Goal: Find specific page/section: Find specific page/section

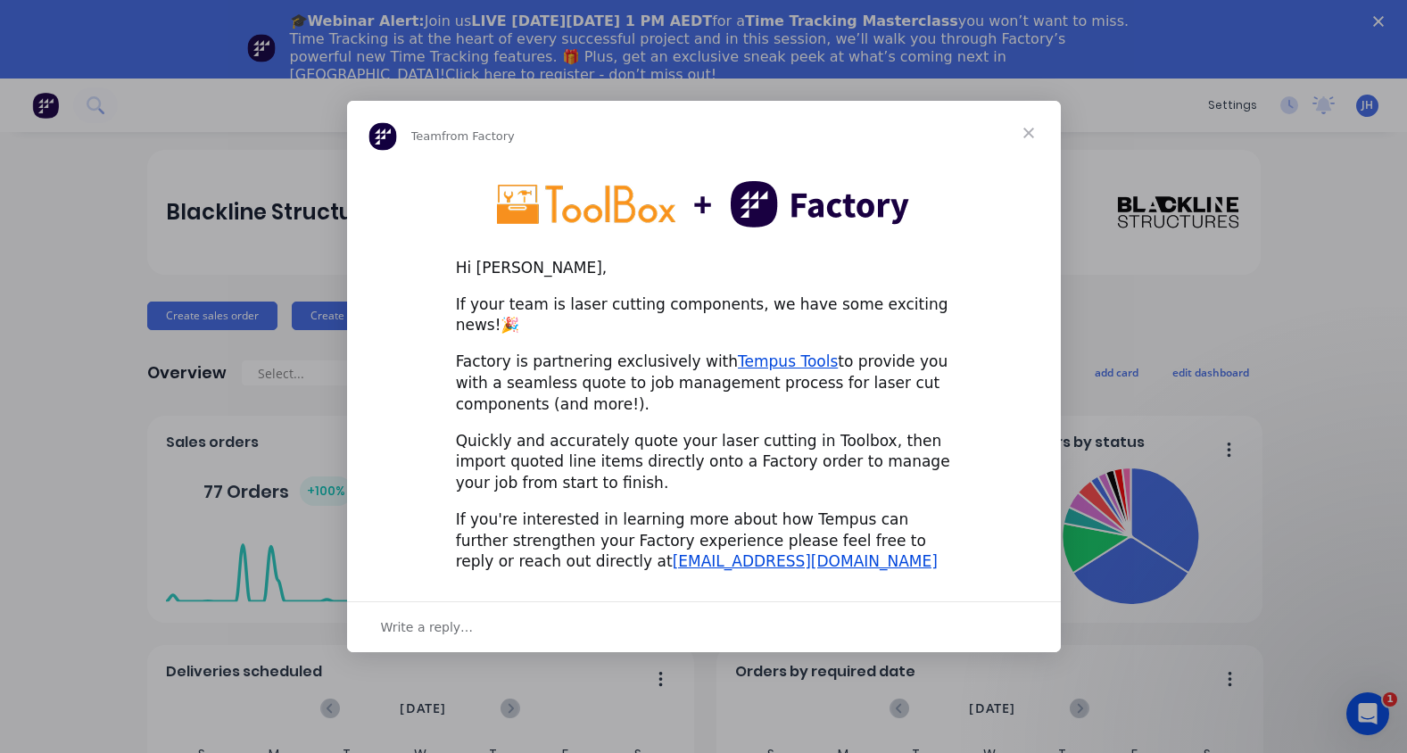
click at [1024, 145] on span "Close" at bounding box center [1029, 133] width 64 height 64
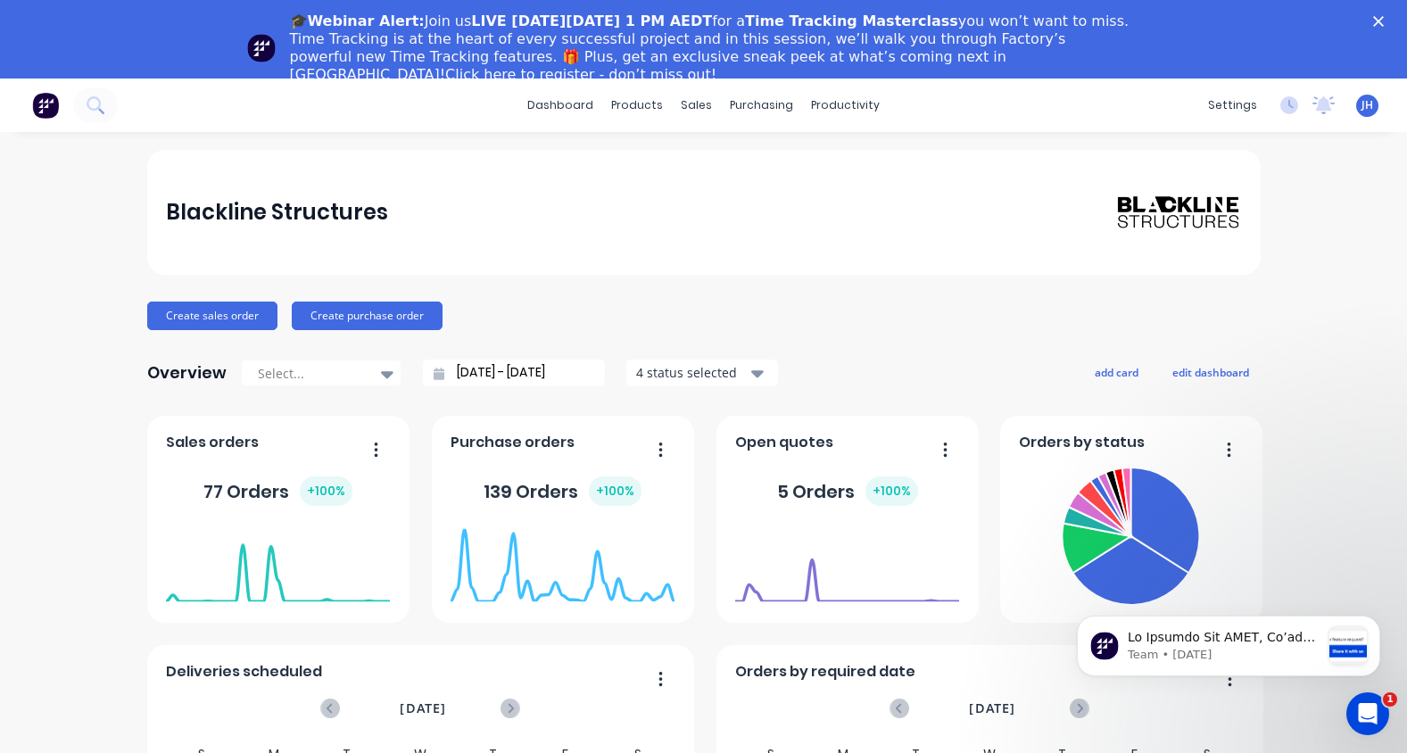
click at [1384, 21] on icon "Close" at bounding box center [1378, 21] width 11 height 11
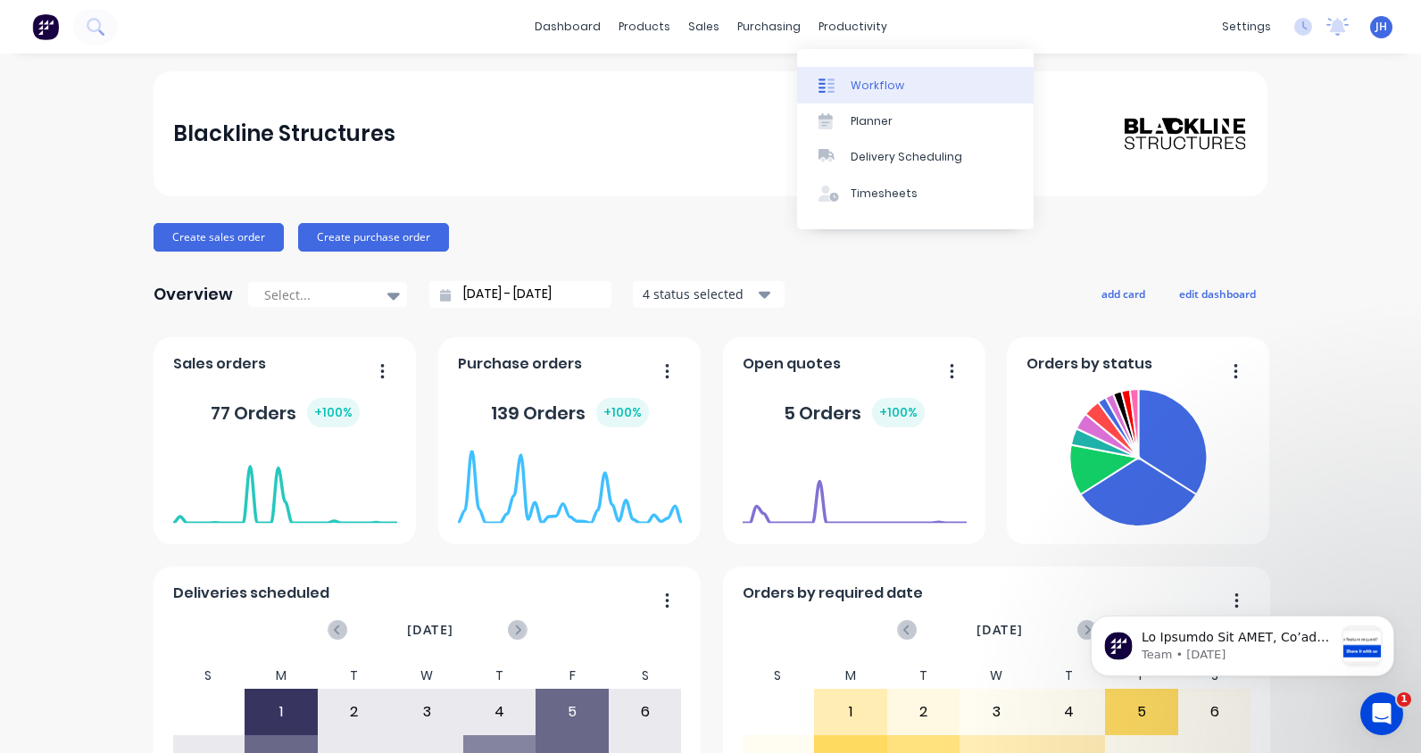
click at [871, 87] on div "Workflow" at bounding box center [877, 86] width 54 height 16
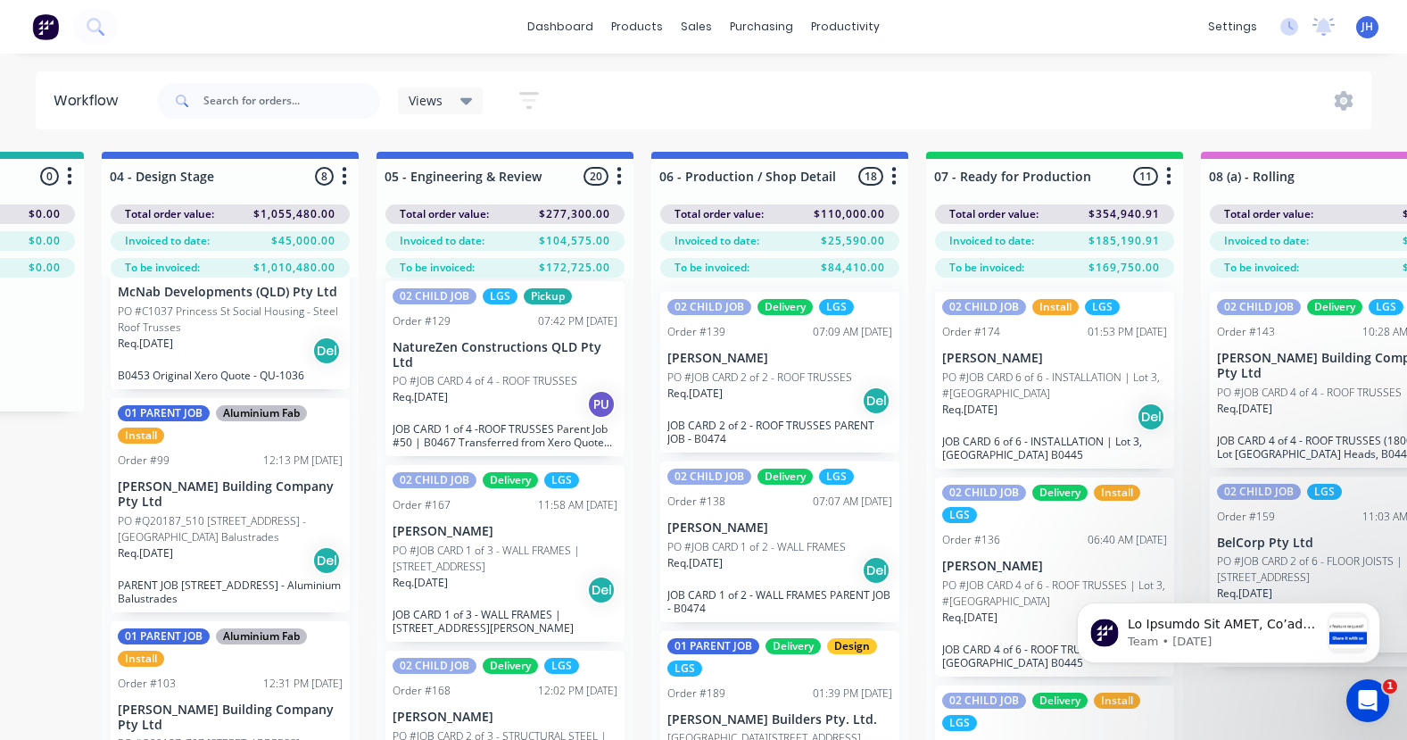
scroll to position [2457, 0]
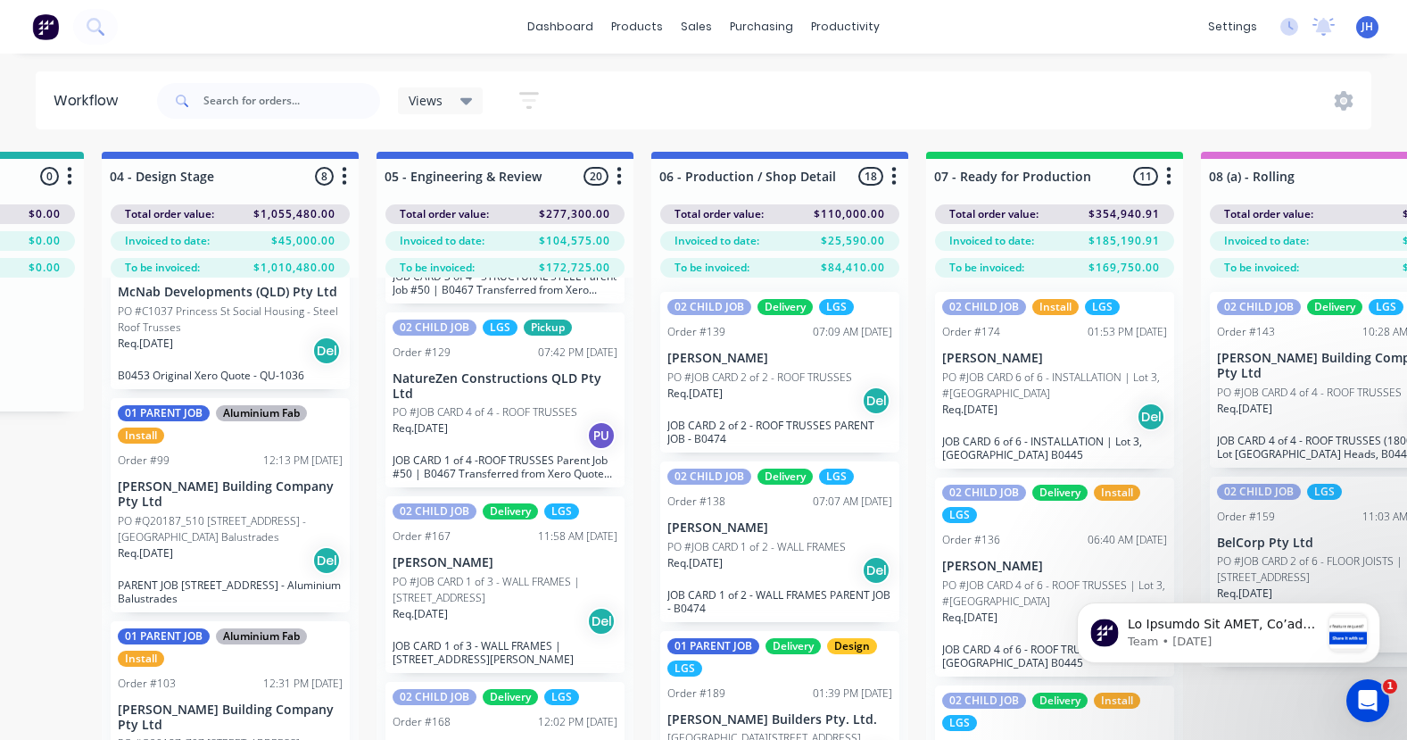
click at [469, 99] on icon at bounding box center [466, 101] width 12 height 7
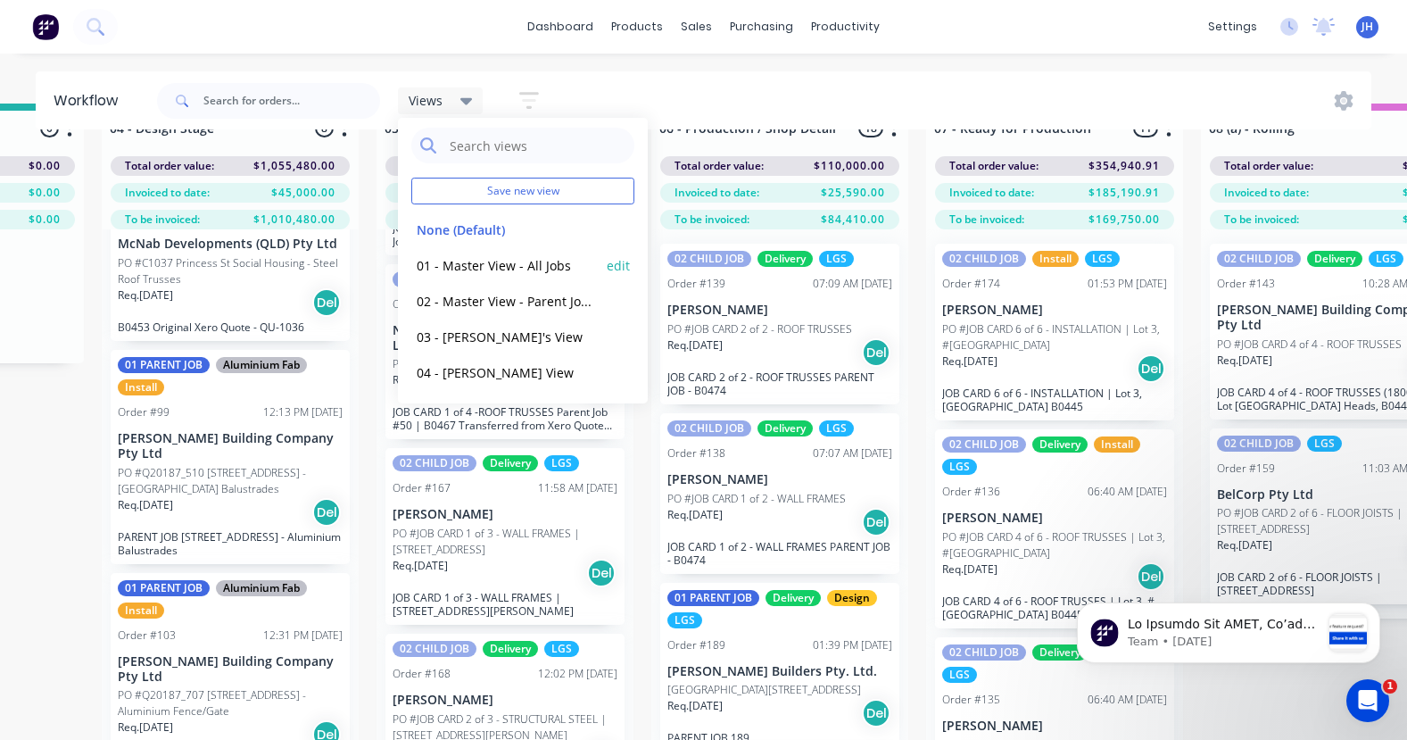
scroll to position [77, 761]
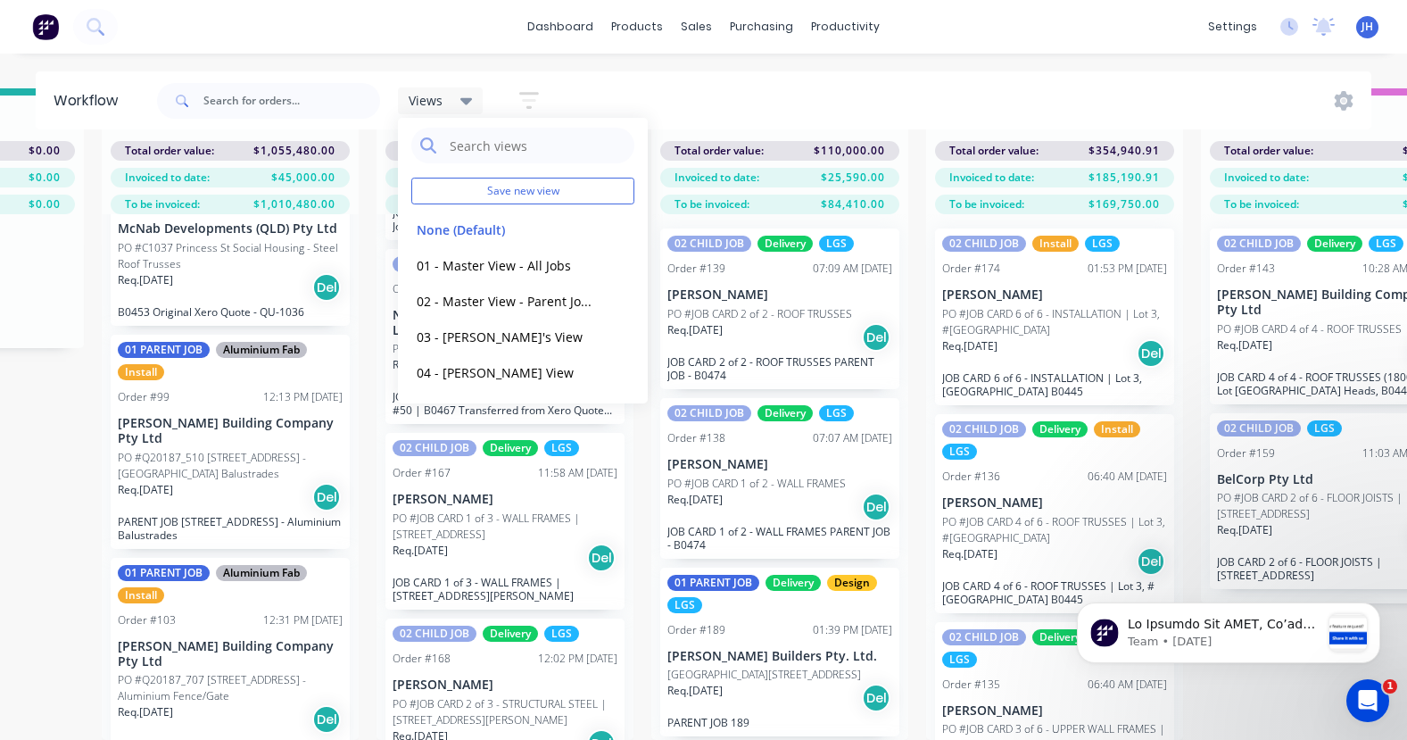
click at [468, 104] on icon at bounding box center [466, 101] width 12 height 20
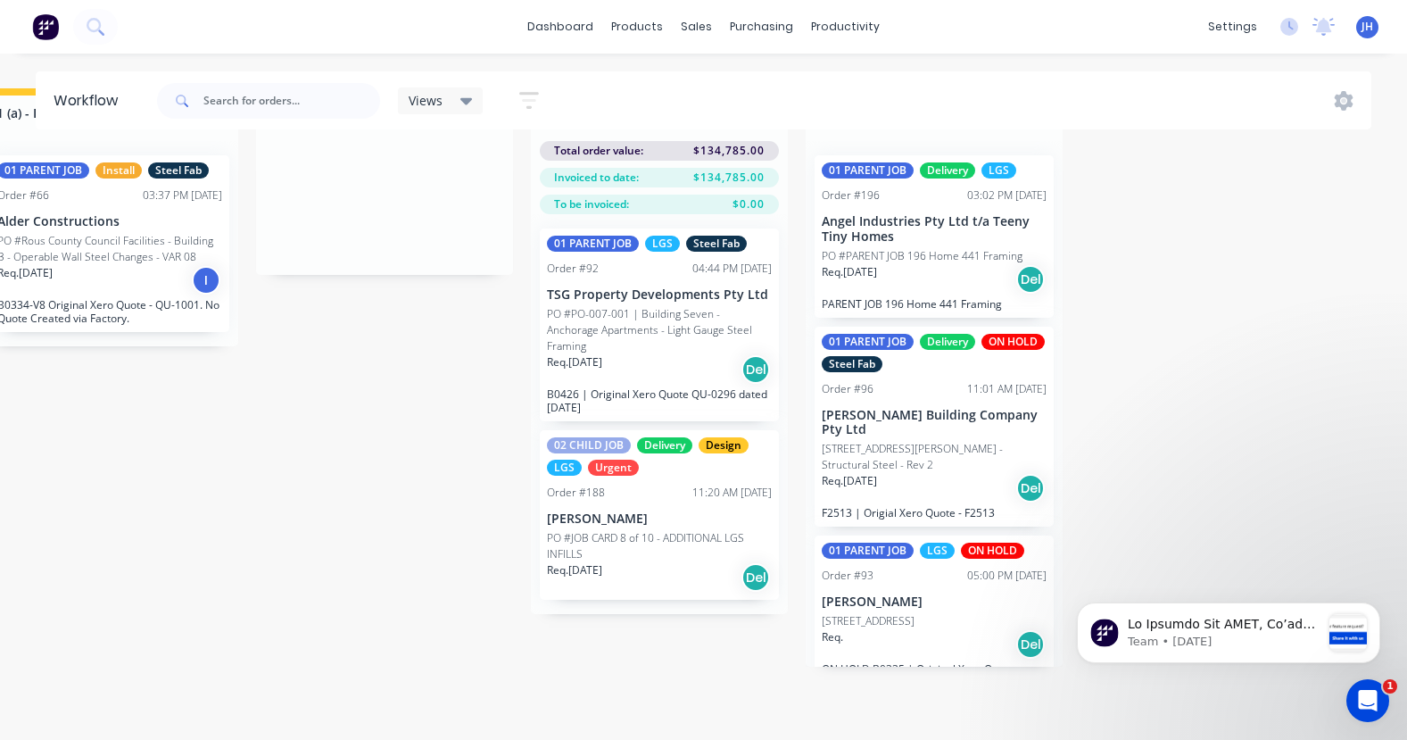
scroll to position [0, 3355]
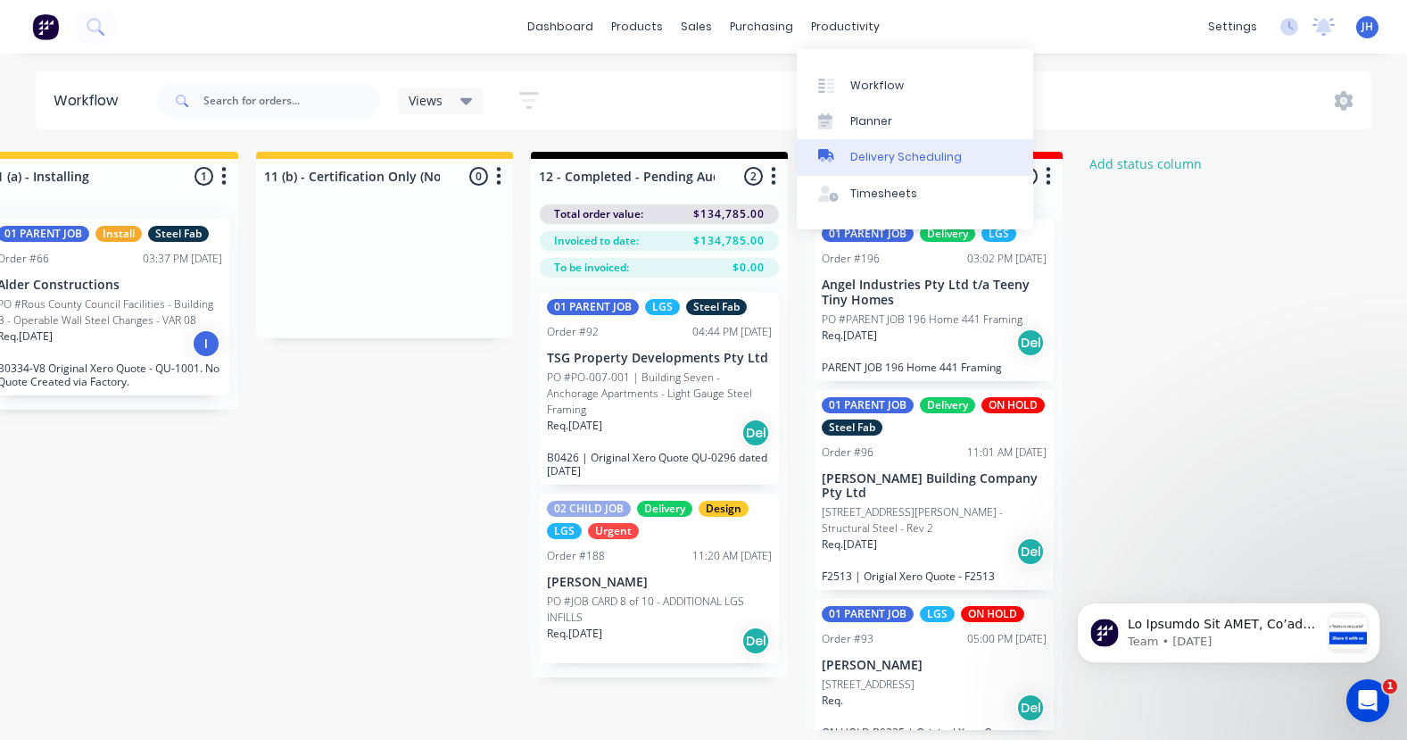
click at [891, 161] on div "Delivery Scheduling" at bounding box center [906, 157] width 112 height 16
